Goal: Task Accomplishment & Management: Manage account settings

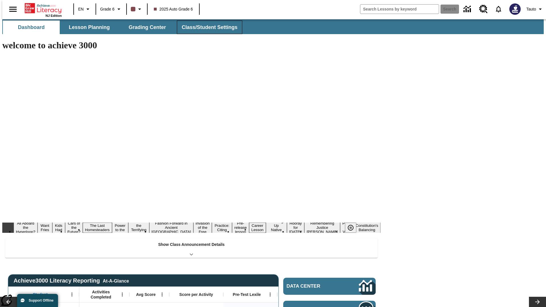
click at [206, 27] on span "Class/Student Settings" at bounding box center [210, 27] width 56 height 7
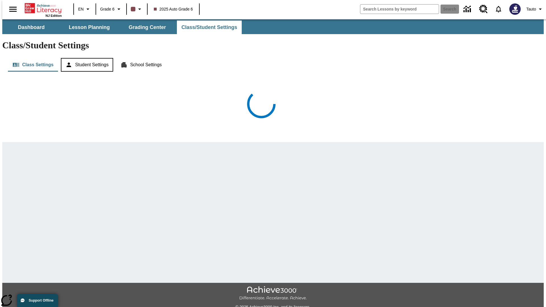
click at [86, 58] on button "Student Settings" at bounding box center [87, 65] width 52 height 14
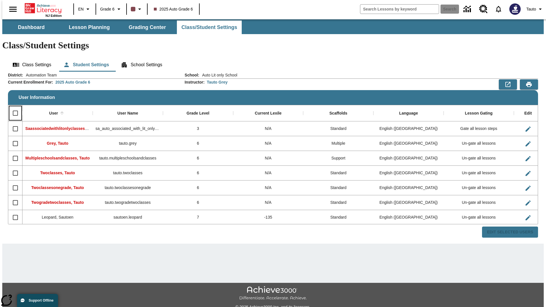
click at [13, 107] on input "Select all rows" at bounding box center [15, 113] width 12 height 12
checkbox input "true"
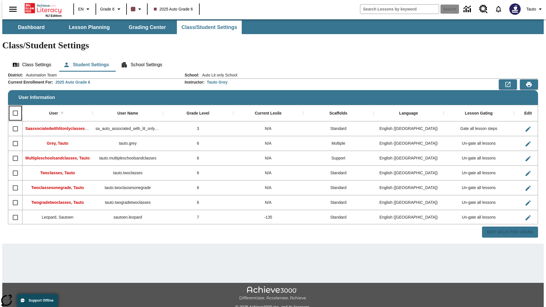
checkbox input "true"
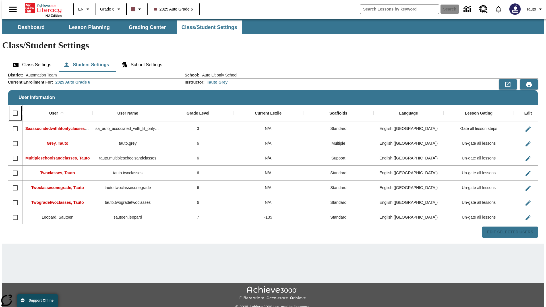
checkbox input "true"
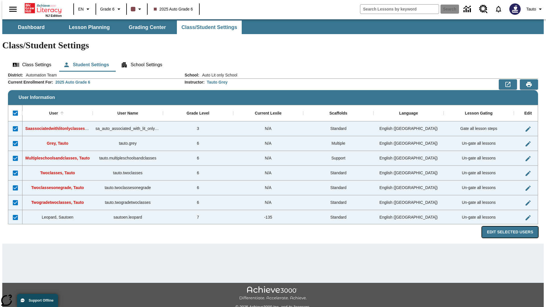
click at [514, 227] on button "Edit Selected Users" at bounding box center [510, 232] width 56 height 11
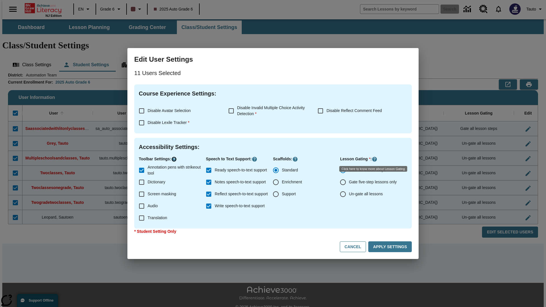
click at [175, 159] on icon "Click here to know more about" at bounding box center [174, 159] width 6 height 6
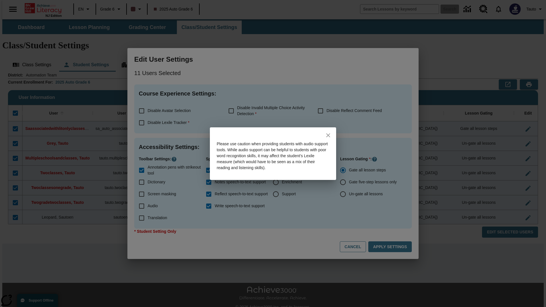
click at [328, 135] on icon "close" at bounding box center [328, 135] width 4 height 4
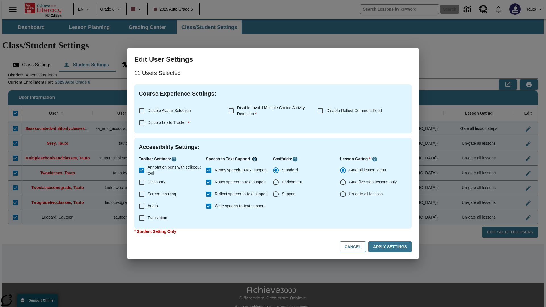
click at [256, 159] on icon "Click here to know more about" at bounding box center [255, 159] width 6 height 6
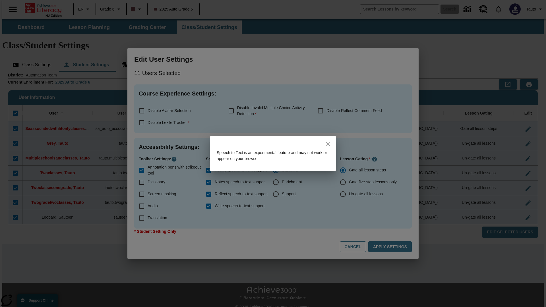
click at [328, 144] on icon "close" at bounding box center [328, 144] width 4 height 4
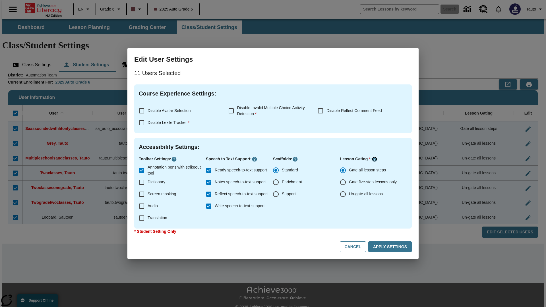
click at [375, 159] on icon "Click here to know more about" at bounding box center [375, 159] width 6 height 6
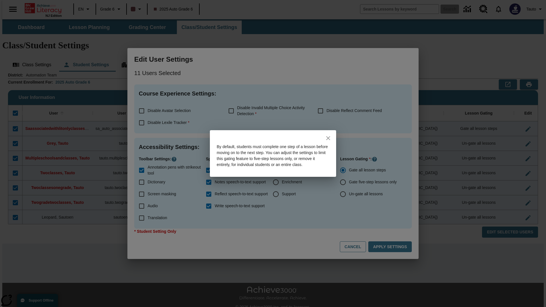
click at [328, 136] on icon "close" at bounding box center [328, 138] width 4 height 4
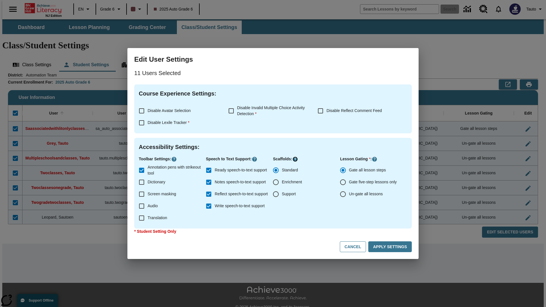
click at [295, 159] on icon "Click here to know more about" at bounding box center [295, 159] width 6 height 6
